Goal: Task Accomplishment & Management: Use online tool/utility

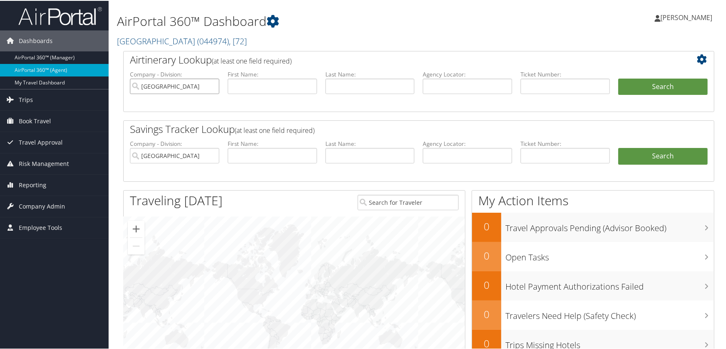
click at [212, 84] on input "salt lake county" at bounding box center [174, 85] width 89 height 15
click at [544, 84] on input "text" at bounding box center [564, 85] width 89 height 15
paste input "8900897897518"
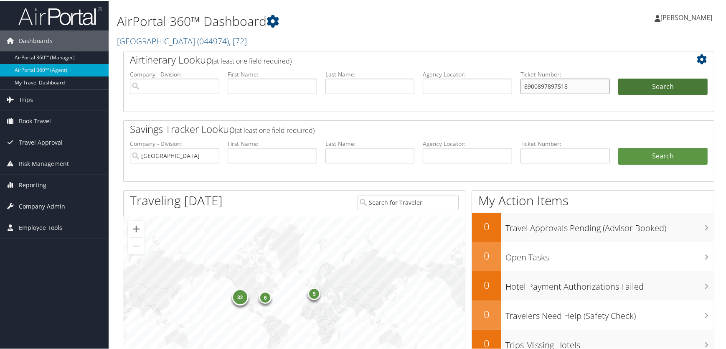
type input "8900897897518"
click at [670, 86] on button "Search" at bounding box center [662, 86] width 89 height 17
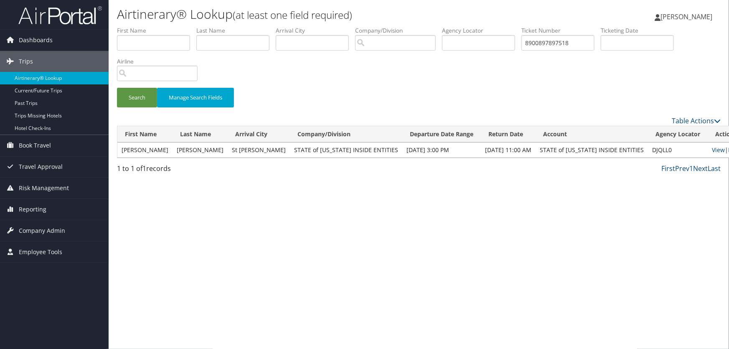
click at [728, 146] on link "Email" at bounding box center [735, 150] width 15 height 8
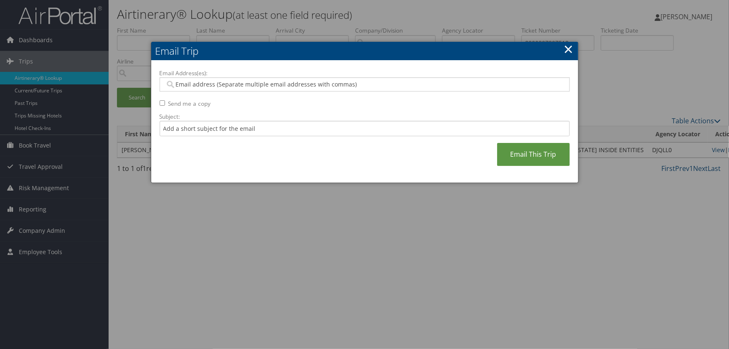
click at [232, 83] on input "Email Address(es):" at bounding box center [364, 84] width 399 height 8
type input "lfr"
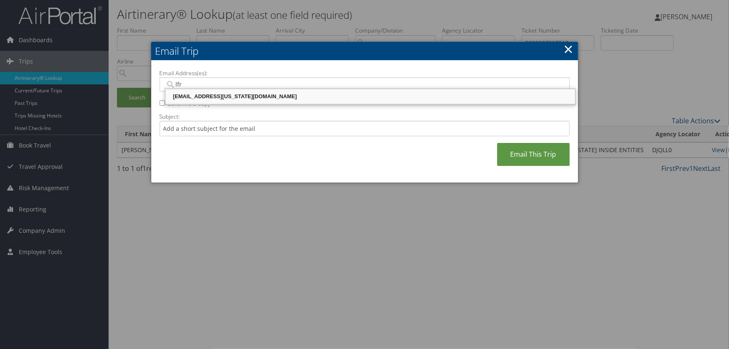
click at [221, 93] on div "[EMAIL_ADDRESS][US_STATE][DOMAIN_NAME]" at bounding box center [370, 96] width 407 height 8
type input "[EMAIL_ADDRESS][US_STATE][DOMAIN_NAME]"
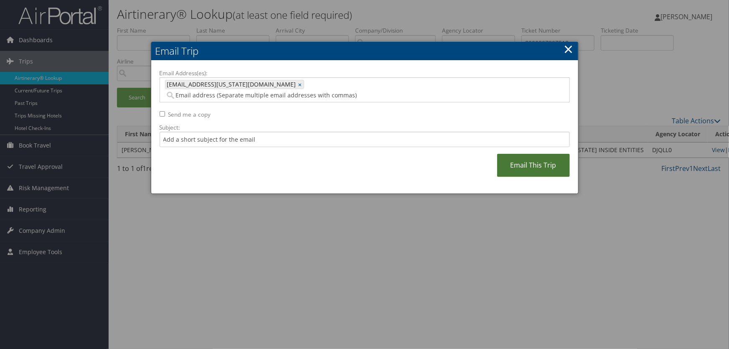
click at [531, 158] on link "Email This Trip" at bounding box center [533, 165] width 73 height 23
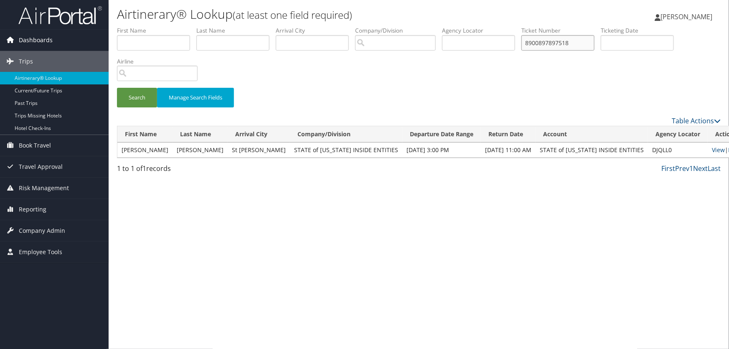
drag, startPoint x: 580, startPoint y: 45, endPoint x: 0, endPoint y: 44, distance: 579.6
click at [0, 44] on div "Dashboards AirPortal 360™ (Manager) AirPortal 360™ (Agent) My Travel Dashboard …" at bounding box center [364, 174] width 729 height 349
paste input "780827"
type input "8900897780827"
click at [130, 96] on button "Search" at bounding box center [137, 98] width 40 height 20
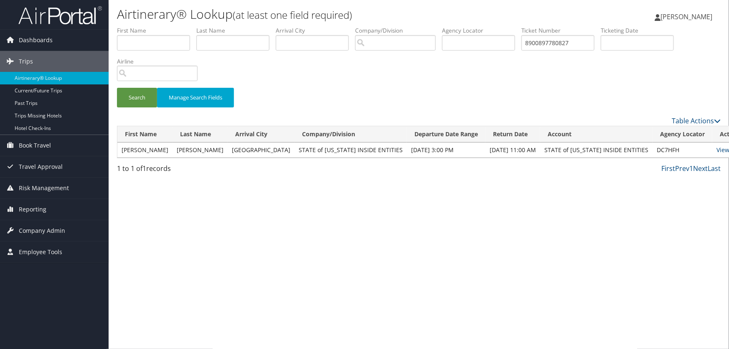
click at [728, 150] on link "Email" at bounding box center [739, 150] width 15 height 8
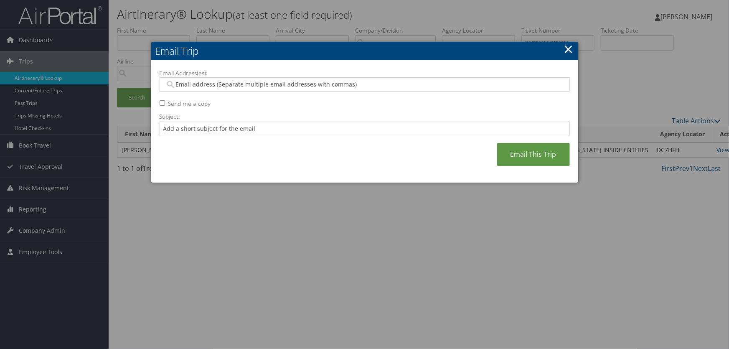
click at [224, 84] on input "Email Address(es):" at bounding box center [364, 84] width 399 height 8
type input "lfry"
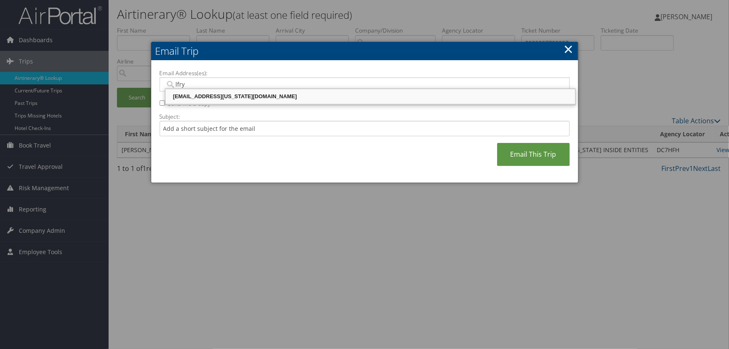
click at [224, 96] on div "[EMAIL_ADDRESS][US_STATE][DOMAIN_NAME]" at bounding box center [370, 96] width 407 height 8
type input "[EMAIL_ADDRESS][US_STATE][DOMAIN_NAME]"
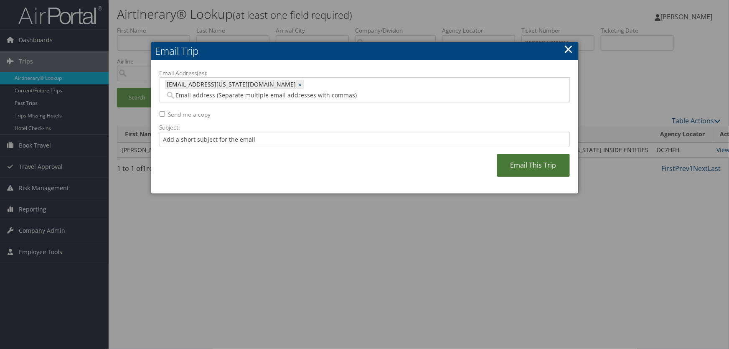
click at [533, 154] on link "Email This Trip" at bounding box center [533, 165] width 73 height 23
